Goal: Transaction & Acquisition: Book appointment/travel/reservation

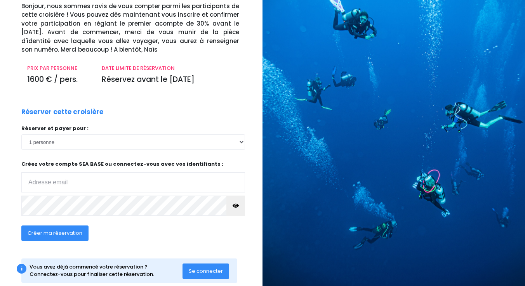
scroll to position [66, 0]
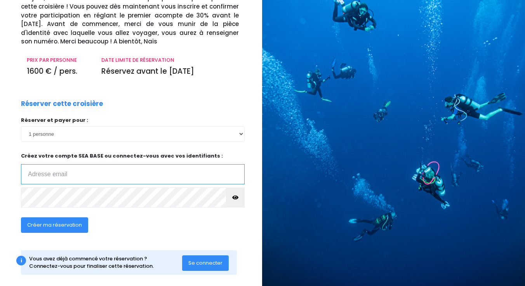
type input "[EMAIL_ADDRESS][DOMAIN_NAME]"
click at [238, 198] on icon "button" at bounding box center [235, 198] width 6 height 0
click at [57, 222] on span "Créer ma réservation" at bounding box center [54, 224] width 55 height 7
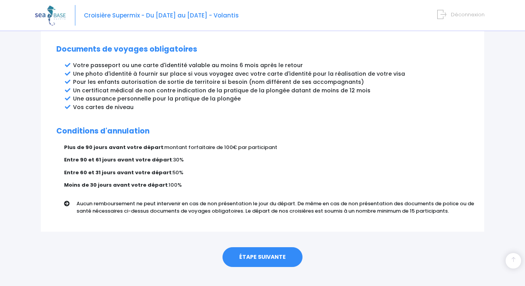
scroll to position [420, 0]
click at [258, 248] on link "ÉTAPE SUIVANTE" at bounding box center [262, 258] width 80 height 20
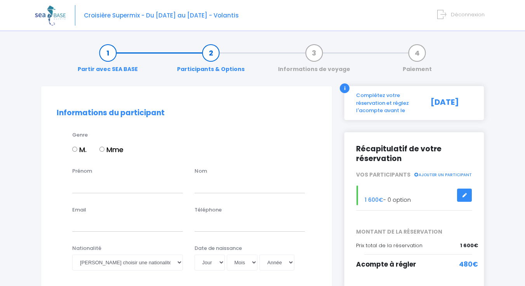
click at [115, 148] on label "Mme" at bounding box center [111, 149] width 24 height 10
click at [104, 148] on input "Mme" at bounding box center [101, 149] width 5 height 5
radio input "true"
type input "Margaux"
type input "[PERSON_NAME]"
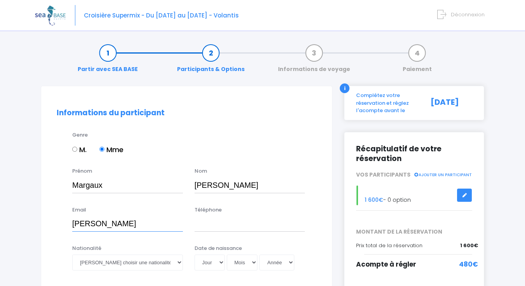
type input "michel."
type input "michel.margaux1@gmail.com"
click at [238, 214] on div "Téléphone" at bounding box center [250, 219] width 122 height 26
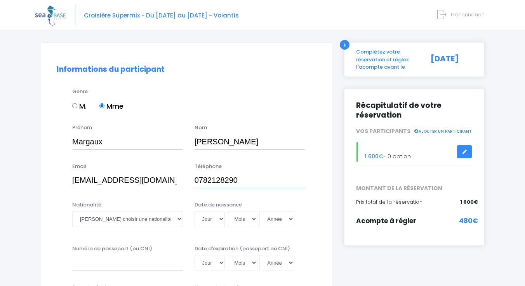
scroll to position [43, 0]
type input "0782128290"
select select "Française"
select select "29"
select select "01"
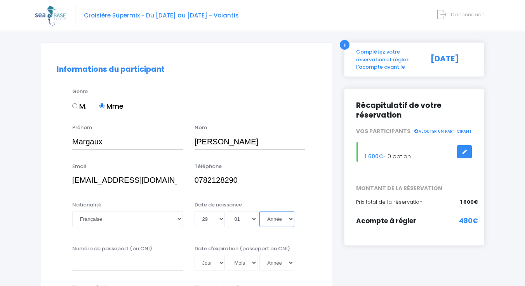
select select "2002"
type input "2002-01-29"
click at [138, 265] on input "Numéro de passeport (ou CNI)" at bounding box center [127, 263] width 111 height 16
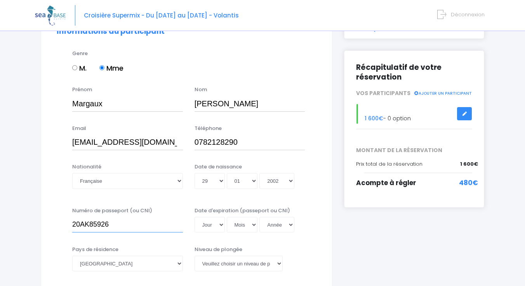
scroll to position [90, 0]
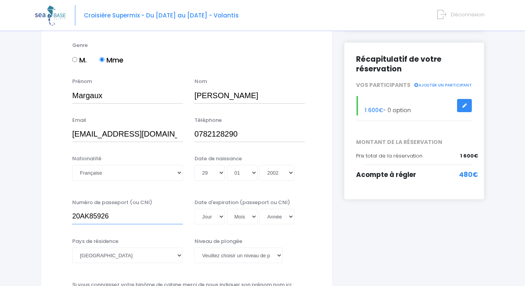
type input "20AK85926"
select select "20"
select select "02"
select select "2030"
type input "2030-02-20"
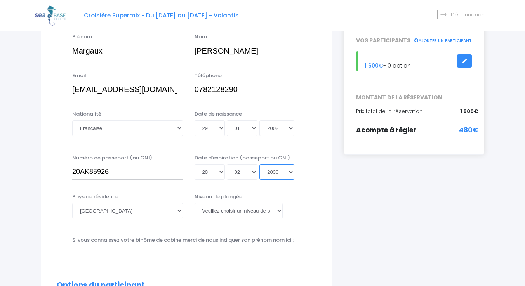
scroll to position [138, 0]
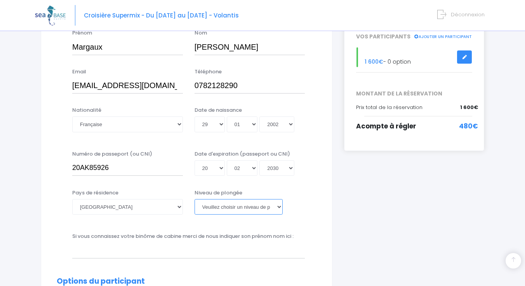
select select "N1"
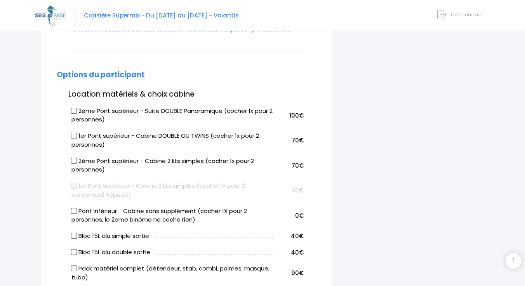
scroll to position [376, 0]
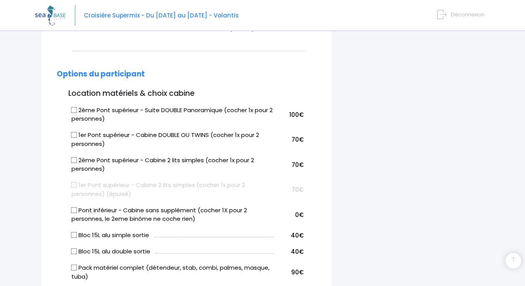
click at [146, 132] on label "1er Pont supérieur - Cabine DOUBLE OU TWINS (cocher 1x pour 2 personnes)" at bounding box center [172, 139] width 203 height 17
click at [77, 132] on input "1er Pont supérieur - Cabine DOUBLE OU TWINS (cocher 1x pour 2 personnes)" at bounding box center [74, 135] width 6 height 6
checkbox input "true"
click at [188, 157] on label "2ème Pont supérieur - Cabine 2 lits simples (cocher 1x pour 2 personnes)" at bounding box center [172, 164] width 203 height 17
click at [77, 157] on input "2ème Pont supérieur - Cabine 2 lits simples (cocher 1x pour 2 personnes)" at bounding box center [74, 160] width 6 height 6
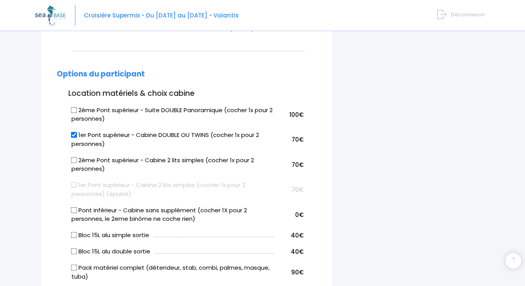
checkbox input "true"
click at [160, 133] on label "1er Pont supérieur - Cabine DOUBLE OU TWINS (cocher 1x pour 2 personnes)" at bounding box center [172, 139] width 203 height 17
click at [77, 133] on input "1er Pont supérieur - Cabine DOUBLE OU TWINS (cocher 1x pour 2 personnes)" at bounding box center [74, 135] width 6 height 6
checkbox input "false"
click at [206, 164] on label "2ème Pont supérieur - Cabine 2 lits simples (cocher 1x pour 2 personnes)" at bounding box center [172, 164] width 203 height 17
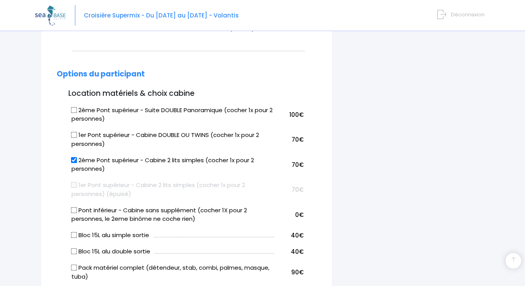
click at [77, 163] on input "2ème Pont supérieur - Cabine 2 lits simples (cocher 1x pour 2 personnes)" at bounding box center [74, 160] width 6 height 6
checkbox input "false"
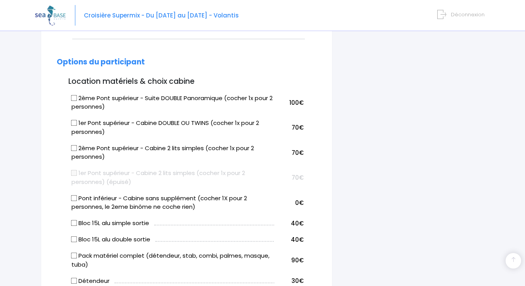
scroll to position [389, 0]
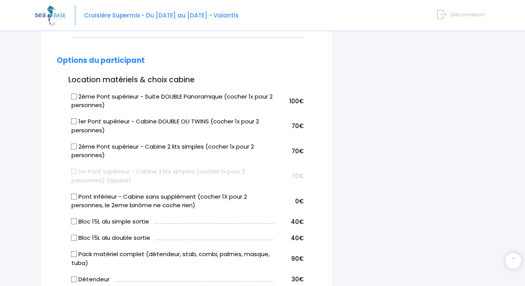
click at [191, 196] on label "Pont inférieur - Cabine sans supplément (cocher 1X pour 2 personnes, le 2eme bi…" at bounding box center [172, 200] width 203 height 17
click at [77, 196] on input "Pont inférieur - Cabine sans supplément (cocher 1X pour 2 personnes, le 2eme bi…" at bounding box center [74, 196] width 6 height 6
checkbox input "true"
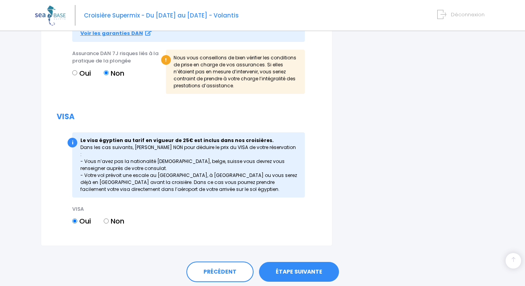
scroll to position [991, 0]
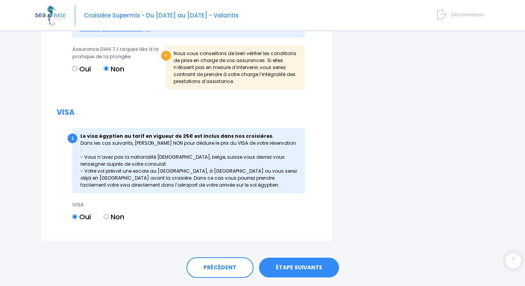
click at [307, 258] on link "ÉTAPE SUIVANTE" at bounding box center [299, 268] width 80 height 20
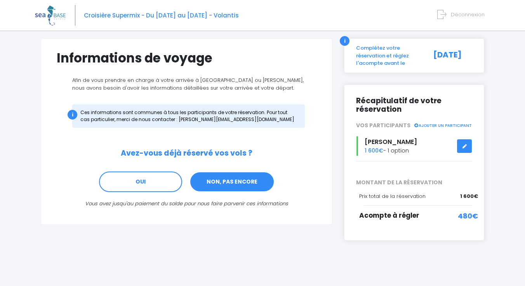
scroll to position [47, 0]
click at [244, 184] on link "NON, PAS ENCORE" at bounding box center [231, 182] width 85 height 21
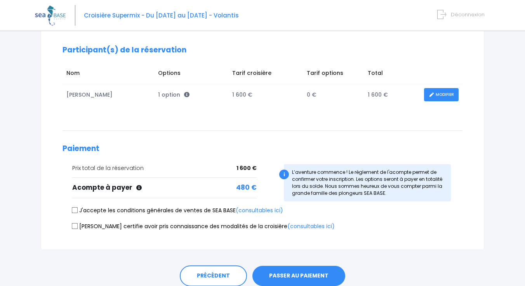
scroll to position [99, 0]
click at [83, 211] on label "J'accepte les conditions générales de ventes de SEA BASE (consultables ici)" at bounding box center [177, 210] width 211 height 8
click at [78, 211] on input "J'accepte les conditions générales de ventes de SEA BASE (consultables ici)" at bounding box center [75, 210] width 6 height 6
checkbox input "true"
click at [83, 223] on label "Je certifie avoir pris connaissance des modalités de la croisière (consultables…" at bounding box center [203, 226] width 262 height 8
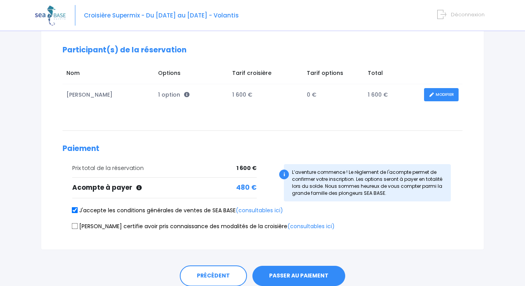
click at [78, 223] on input "Je certifie avoir pris connaissance des modalités de la croisière (consultables…" at bounding box center [75, 226] width 6 height 6
checkbox input "true"
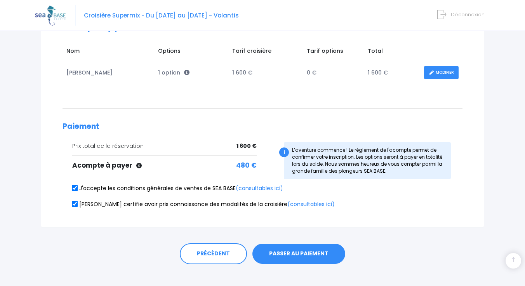
click at [299, 250] on button "PASSER AU PAIEMENT" at bounding box center [298, 254] width 93 height 20
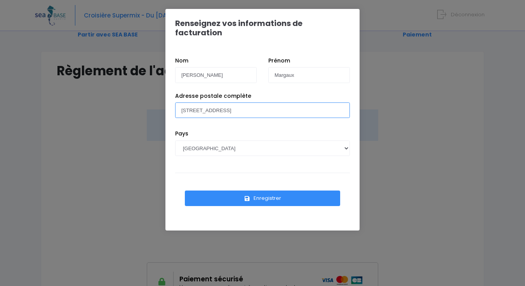
scroll to position [32, 0]
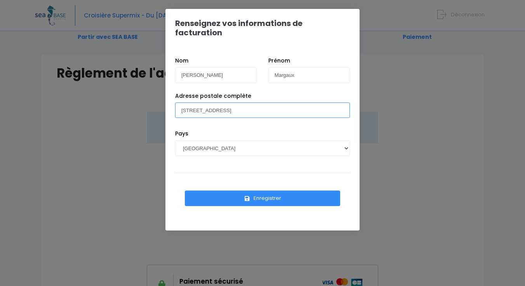
type input "[STREET_ADDRESS]"
click at [274, 192] on button "Enregistrer" at bounding box center [262, 199] width 155 height 16
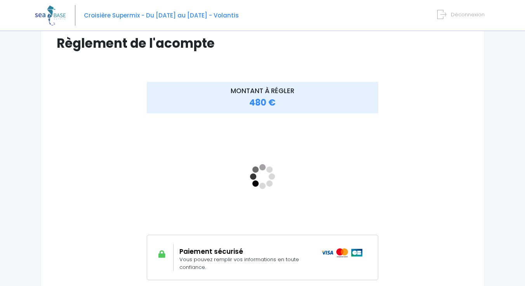
scroll to position [62, 0]
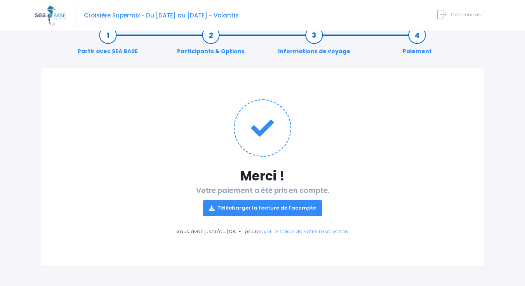
scroll to position [17, 0]
